Goal: Information Seeking & Learning: Learn about a topic

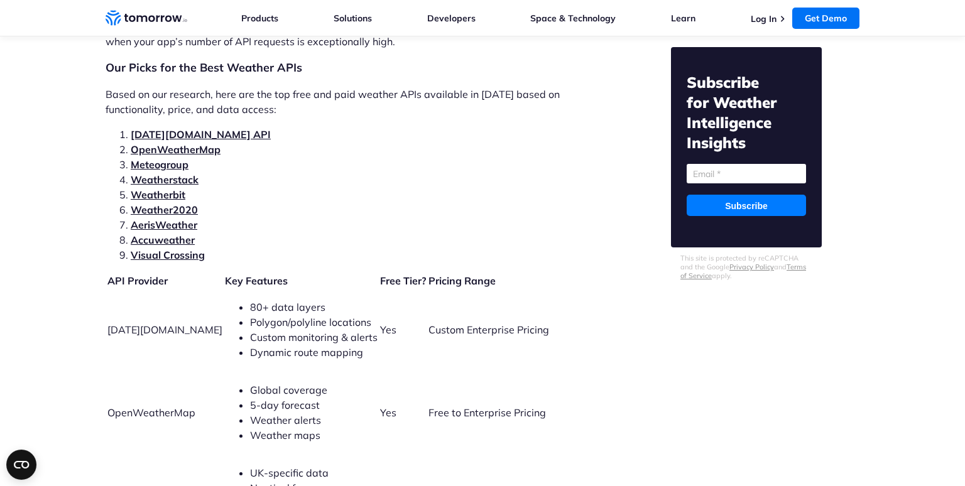
scroll to position [2651, 0]
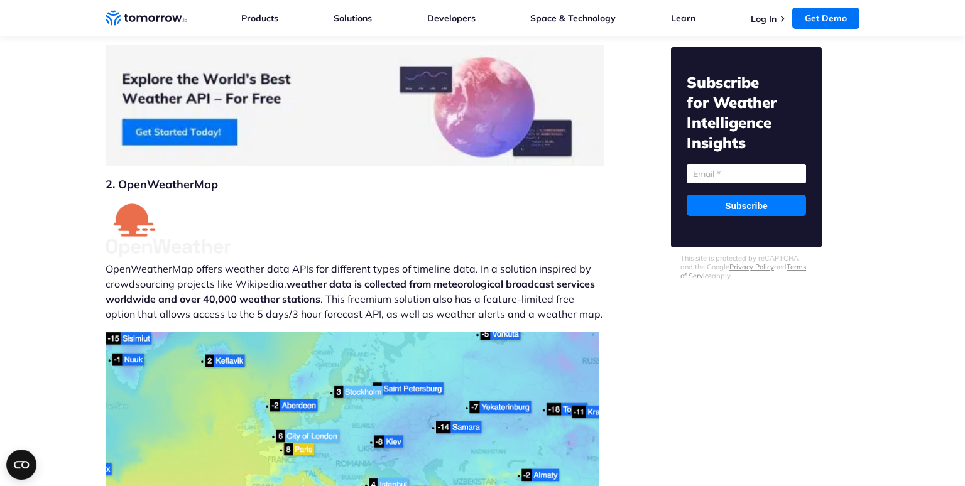
scroll to position [4673, 0]
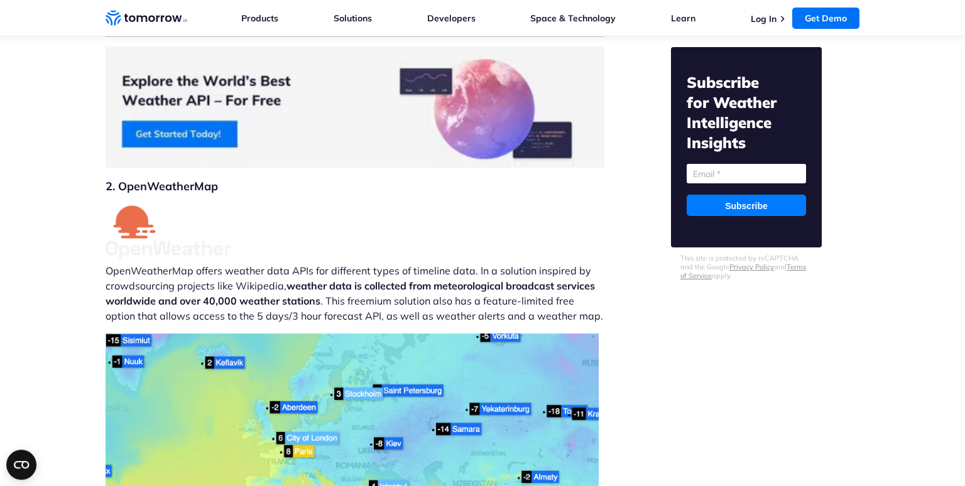
click at [220, 224] on p "OpenWeatherMap offers weather data APIs for different types of timeline data. I…" at bounding box center [355, 264] width 499 height 118
click at [129, 205] on img at bounding box center [169, 232] width 126 height 54
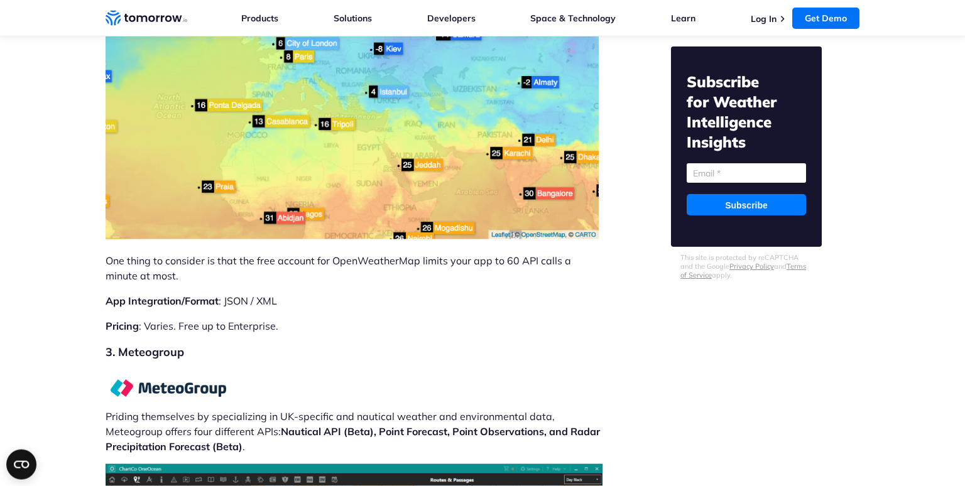
scroll to position [5071, 0]
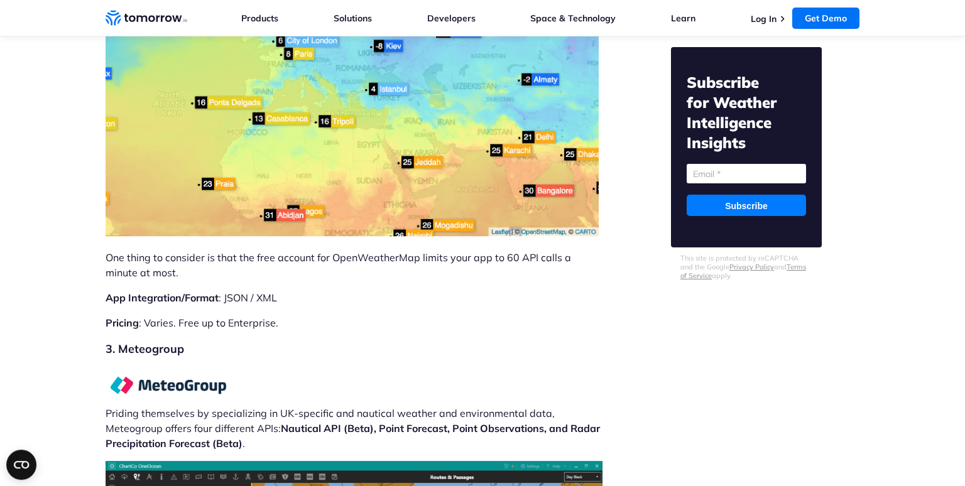
click at [280, 117] on img at bounding box center [352, 86] width 493 height 301
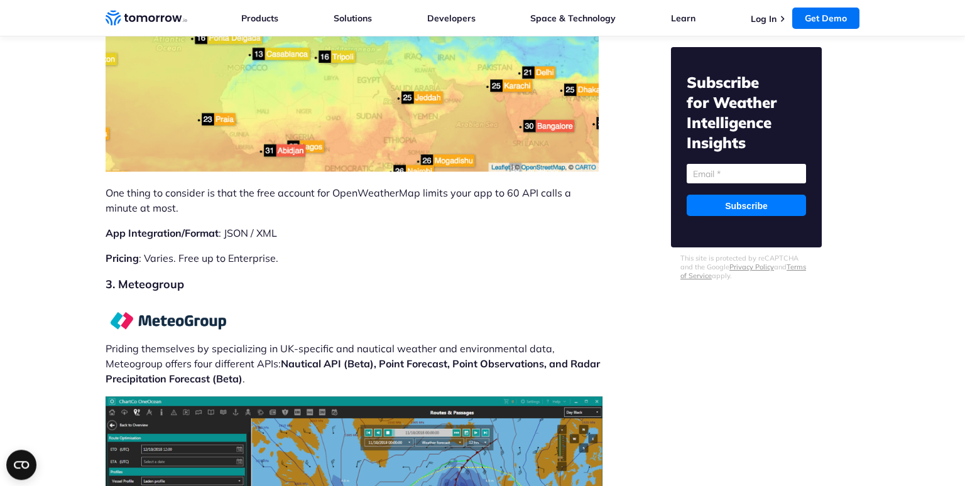
scroll to position [5136, 0]
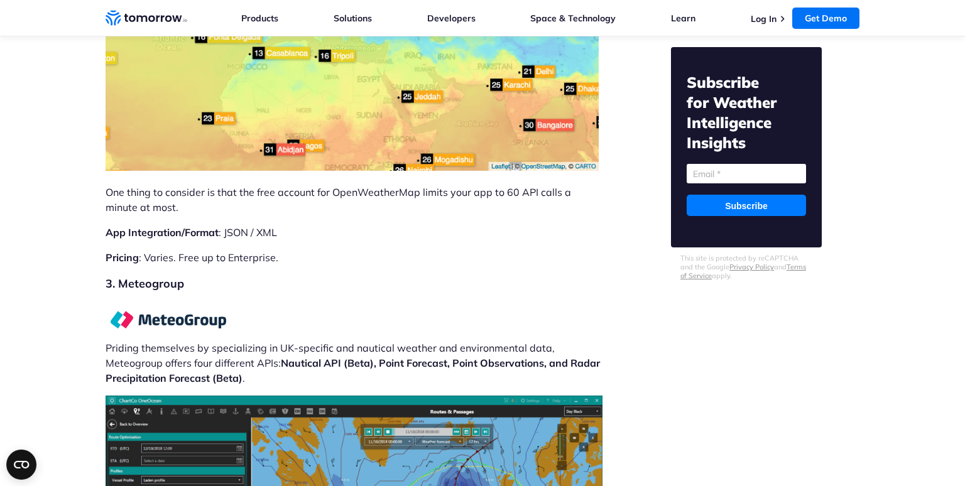
click at [149, 275] on h2 "3. Meteogroup" at bounding box center [355, 284] width 499 height 18
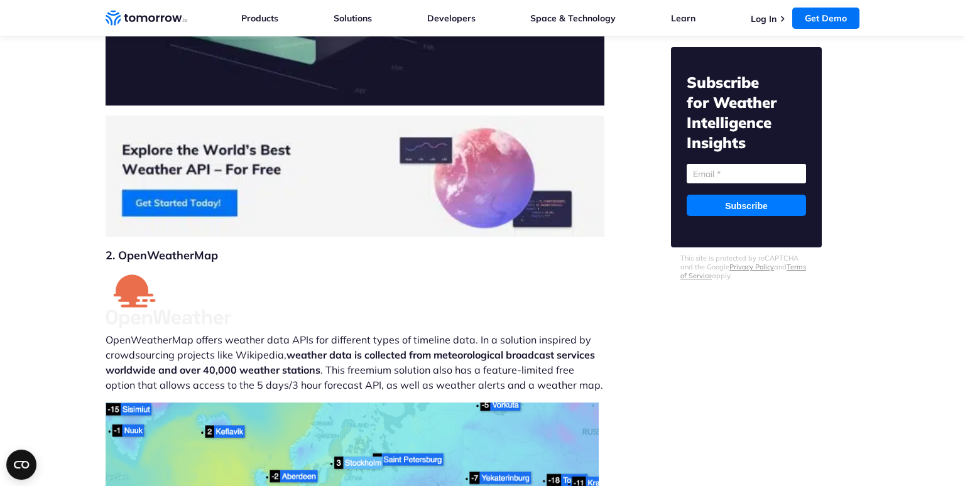
scroll to position [4605, 0]
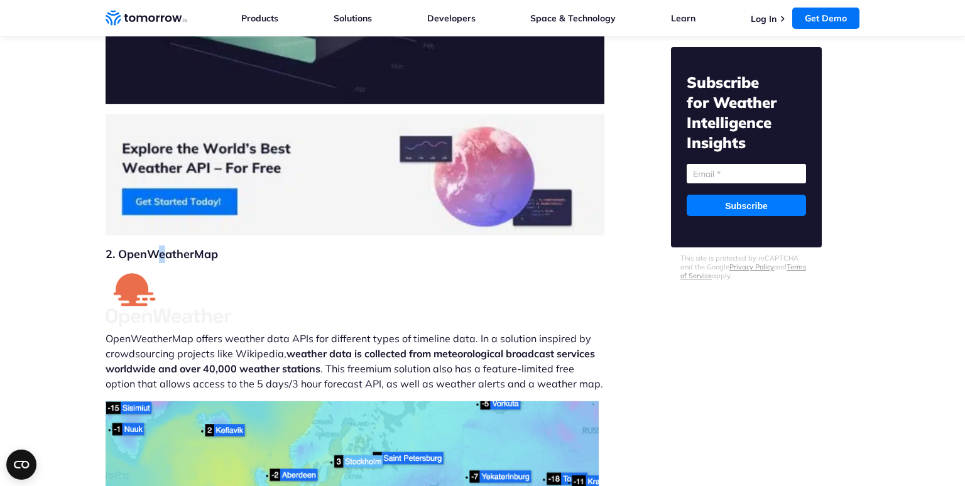
drag, startPoint x: 162, startPoint y: 205, endPoint x: 138, endPoint y: 203, distance: 24.6
click at [158, 246] on h2 "2. OpenWeatherMap" at bounding box center [355, 255] width 499 height 18
drag, startPoint x: 121, startPoint y: 204, endPoint x: 218, endPoint y: 210, distance: 97.6
click at [218, 246] on h2 "2. OpenWeatherMap" at bounding box center [355, 255] width 499 height 18
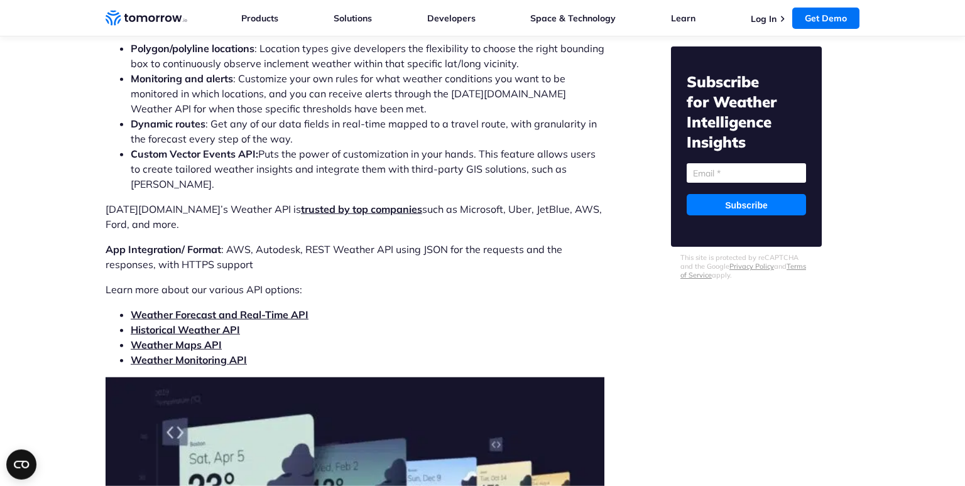
scroll to position [4008, 0]
click at [187, 324] on link "Historical Weather API" at bounding box center [185, 330] width 109 height 13
